Goal: Navigation & Orientation: Find specific page/section

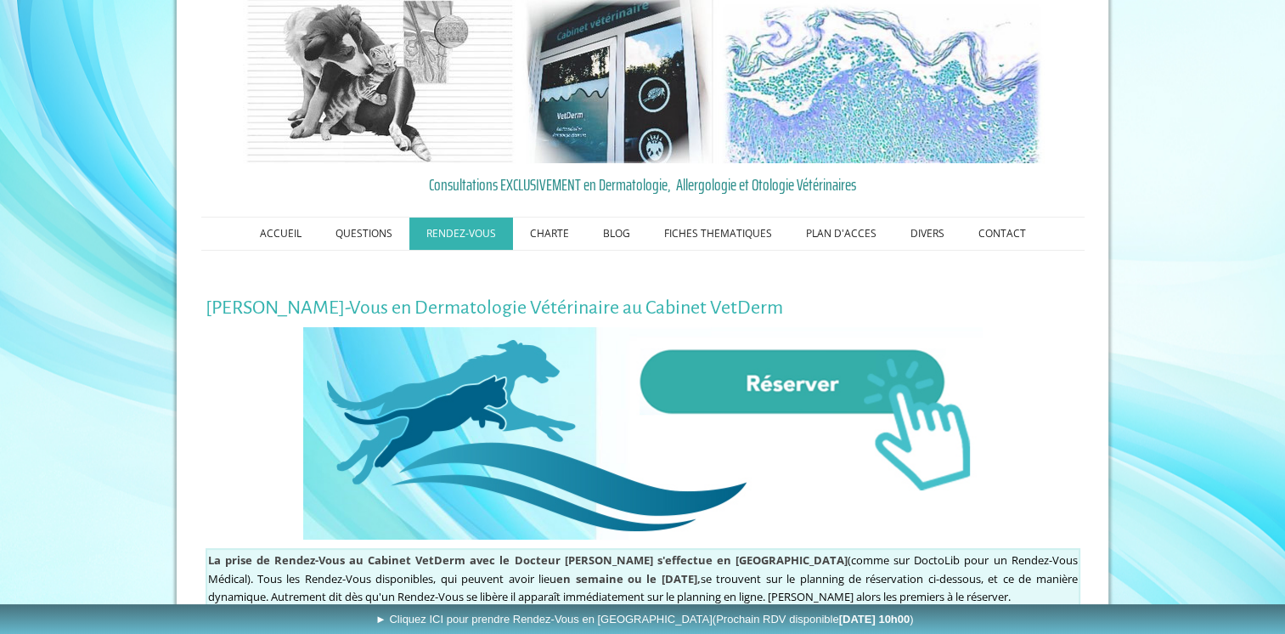
scroll to position [22, 0]
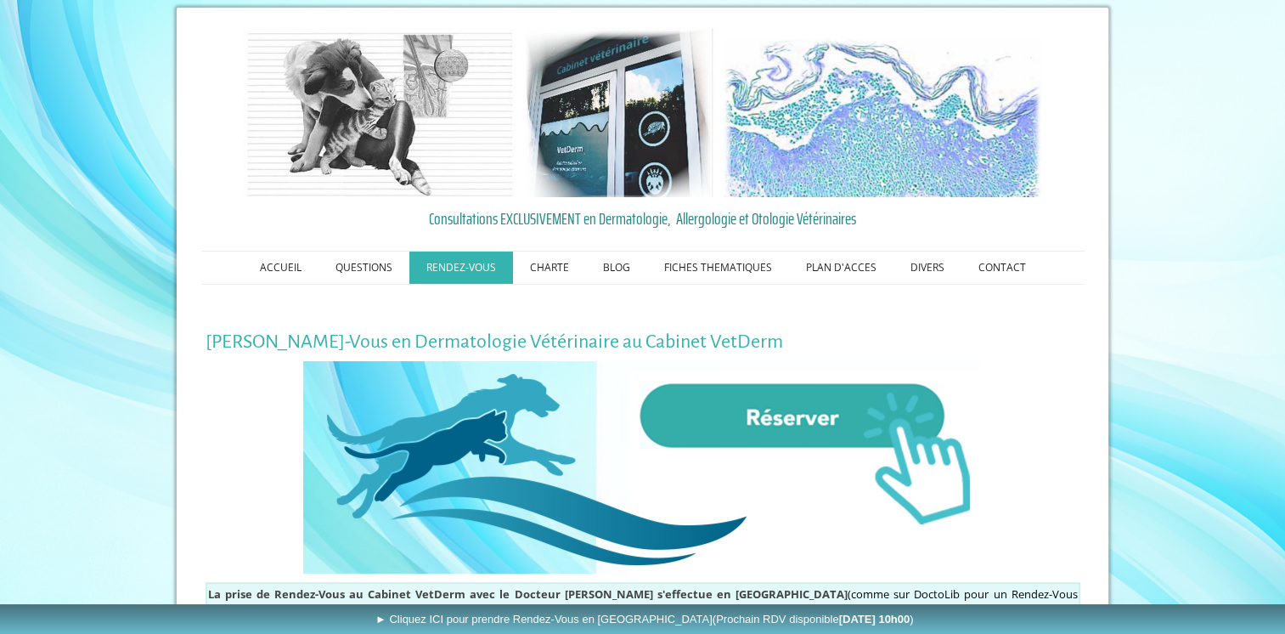
click at [589, 148] on img at bounding box center [643, 112] width 814 height 170
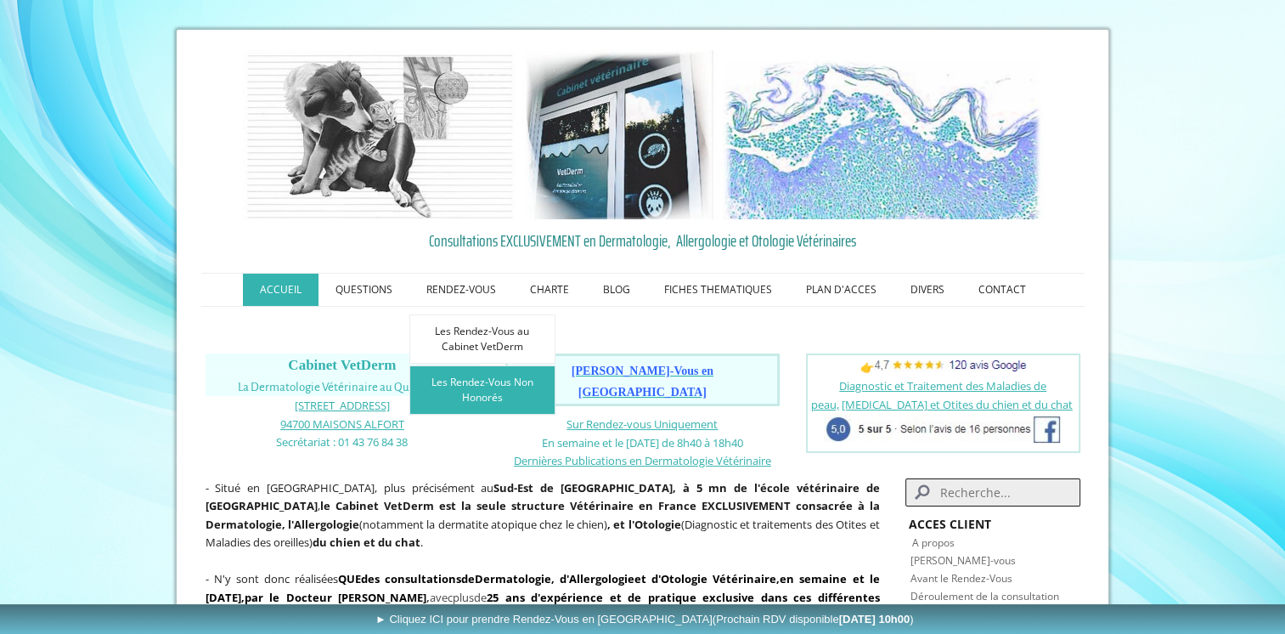
click at [487, 392] on link "Les Rendez-Vous Non Honorés" at bounding box center [482, 389] width 146 height 49
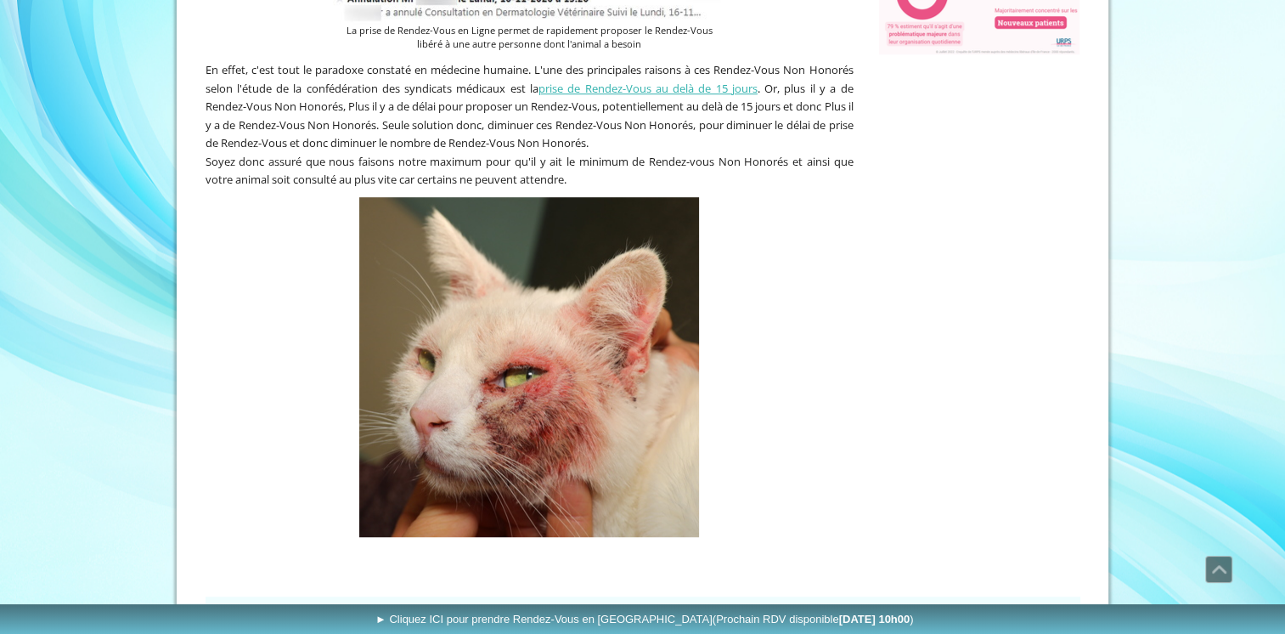
scroll to position [1125, 0]
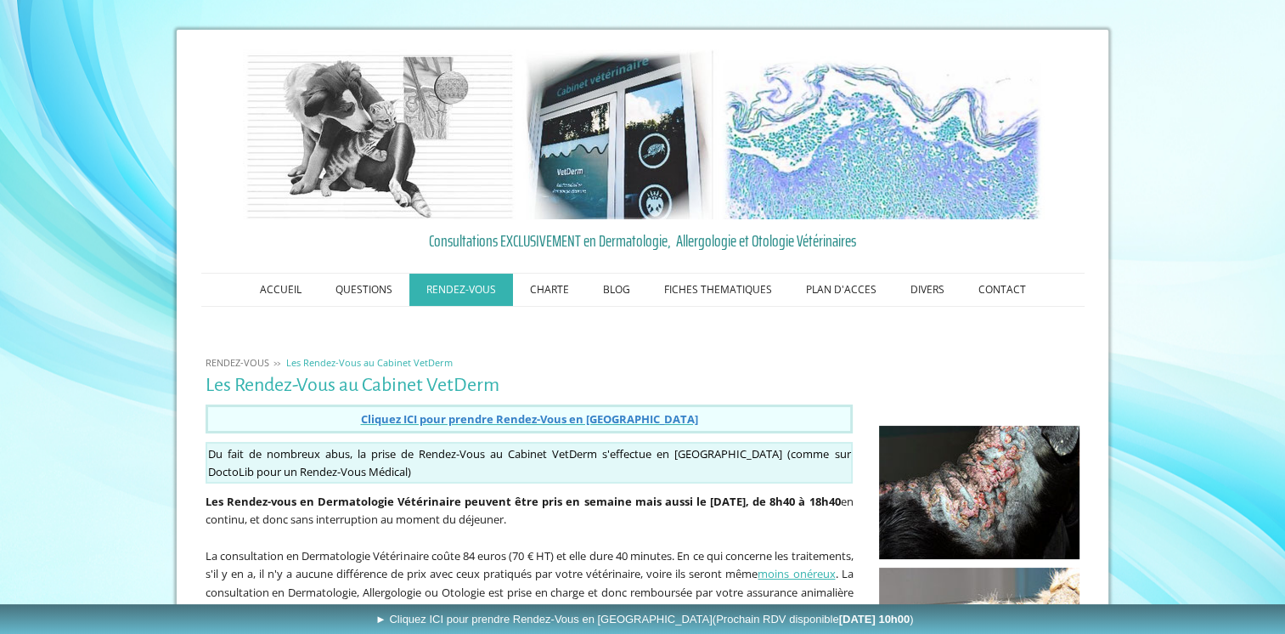
click at [614, 502] on strong "Les Rendez-vous en Dermatologie Vétérinaire peuvent être pris en semaine mais a…" at bounding box center [523, 501] width 635 height 15
click at [991, 294] on link "CONTACT" at bounding box center [1003, 290] width 82 height 32
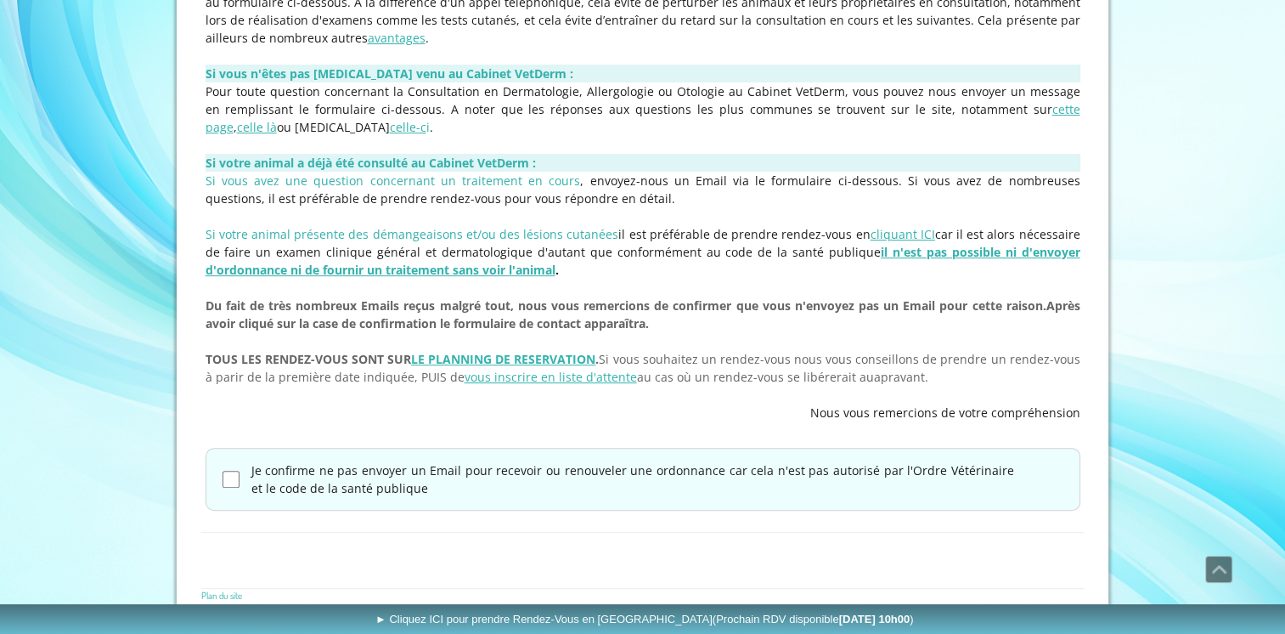
scroll to position [443, 0]
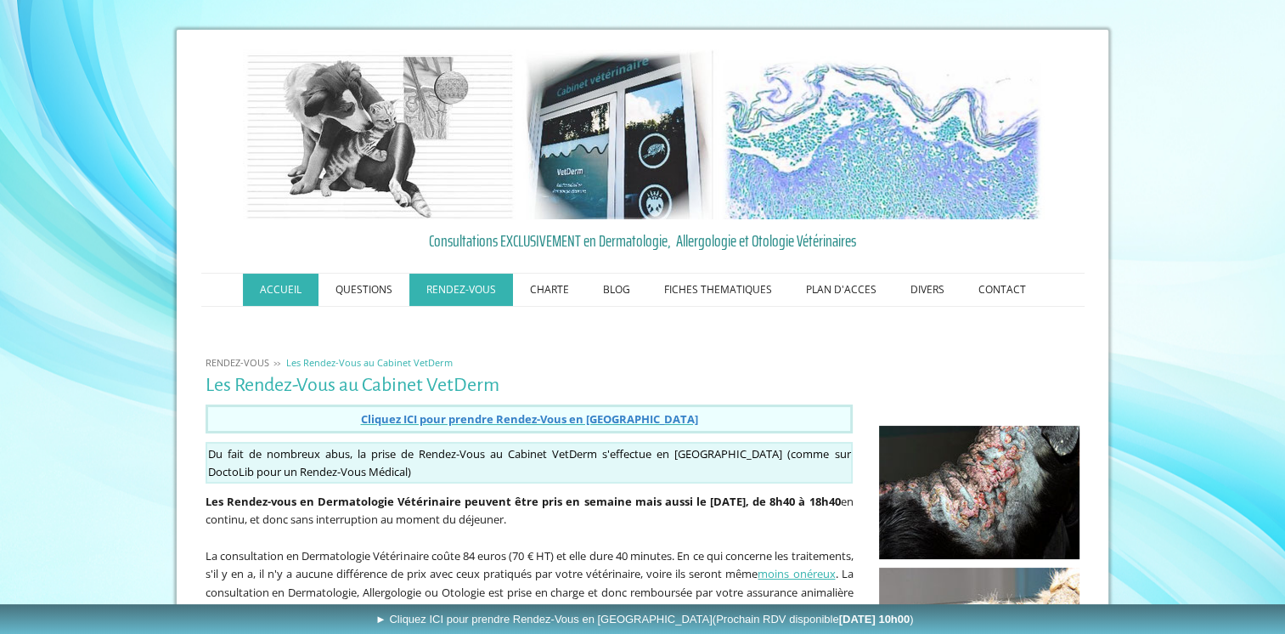
click at [292, 296] on link "ACCUEIL" at bounding box center [281, 290] width 76 height 32
